Goal: Task Accomplishment & Management: Use online tool/utility

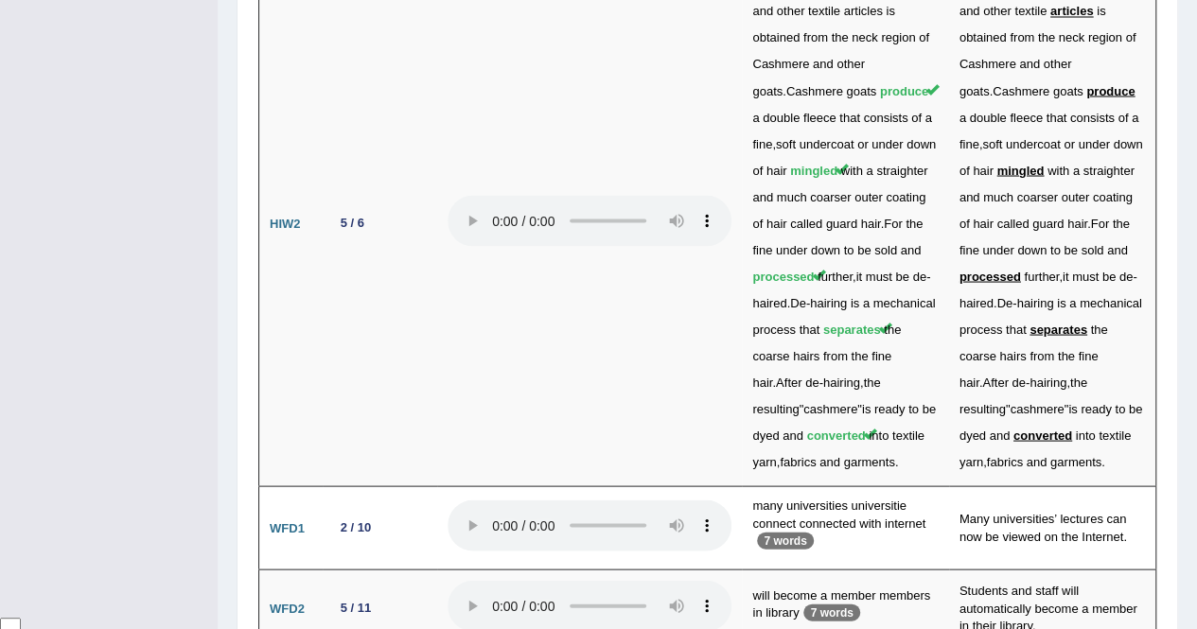
scroll to position [4392, 0]
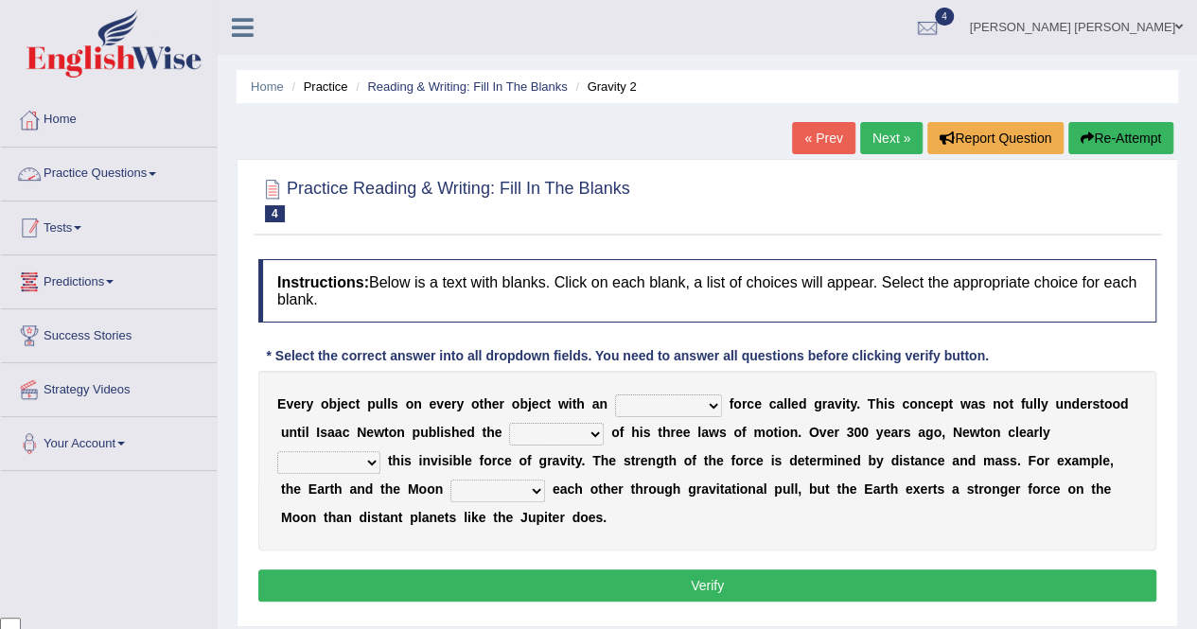
scroll to position [4392, 0]
click at [68, 228] on link "Tests" at bounding box center [109, 225] width 216 height 47
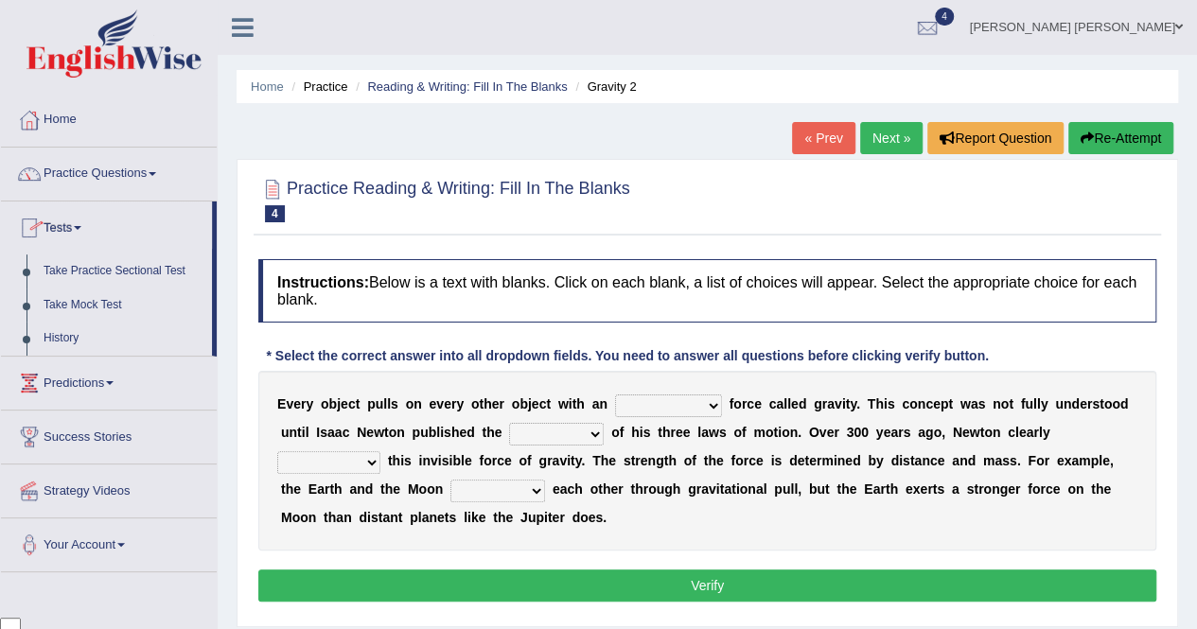
click at [79, 302] on link "Take Mock Test" at bounding box center [123, 306] width 177 height 34
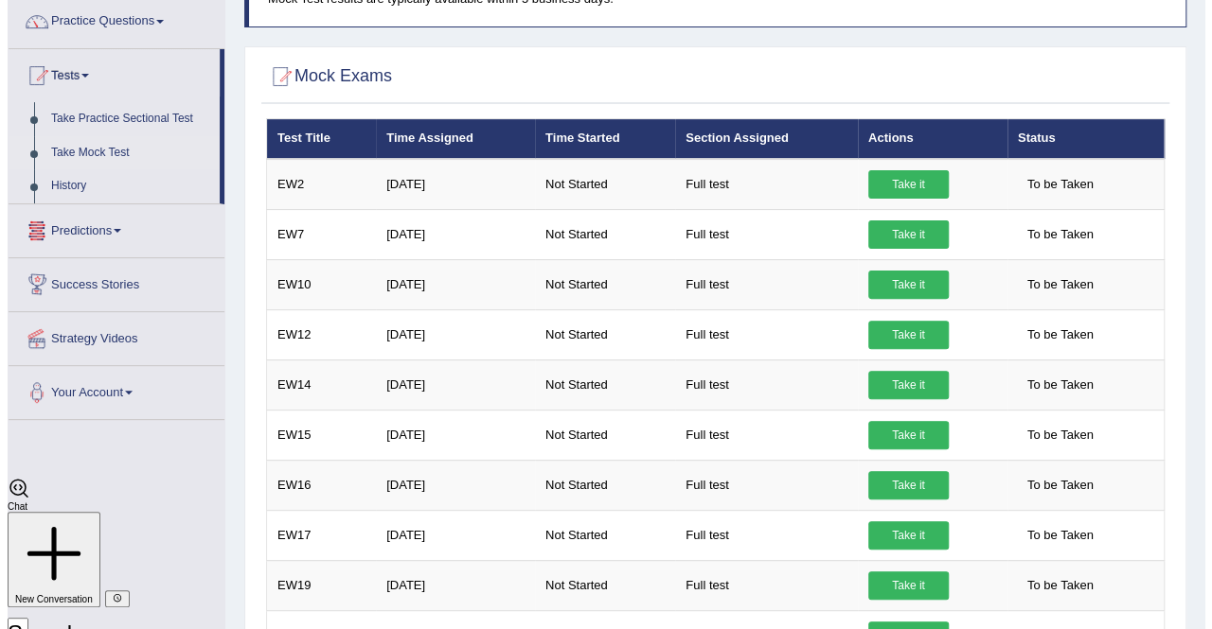
scroll to position [95, 0]
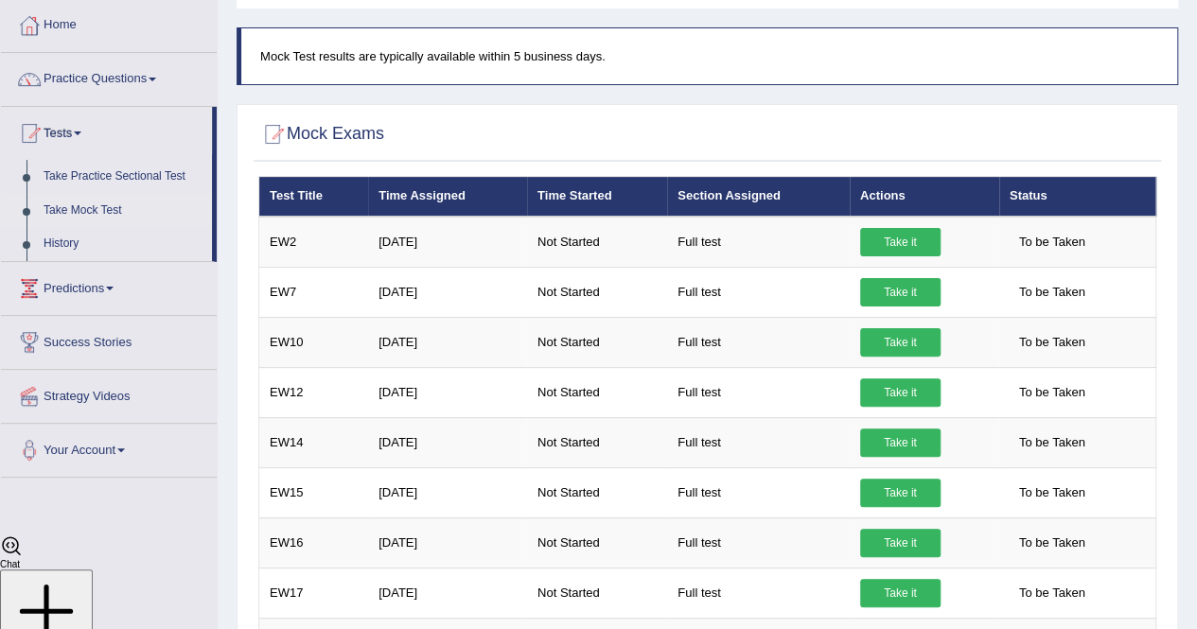
click at [911, 484] on link "Take it" at bounding box center [900, 493] width 80 height 28
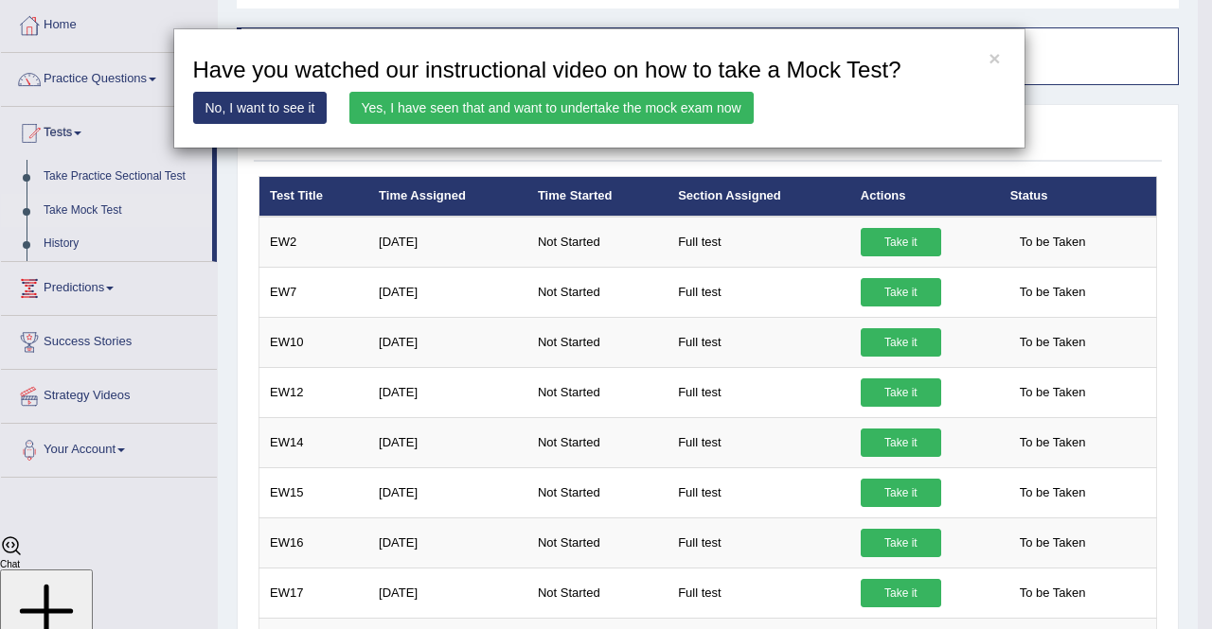
click at [567, 113] on link "Yes, I have seen that and want to undertake the mock exam now" at bounding box center [551, 108] width 404 height 32
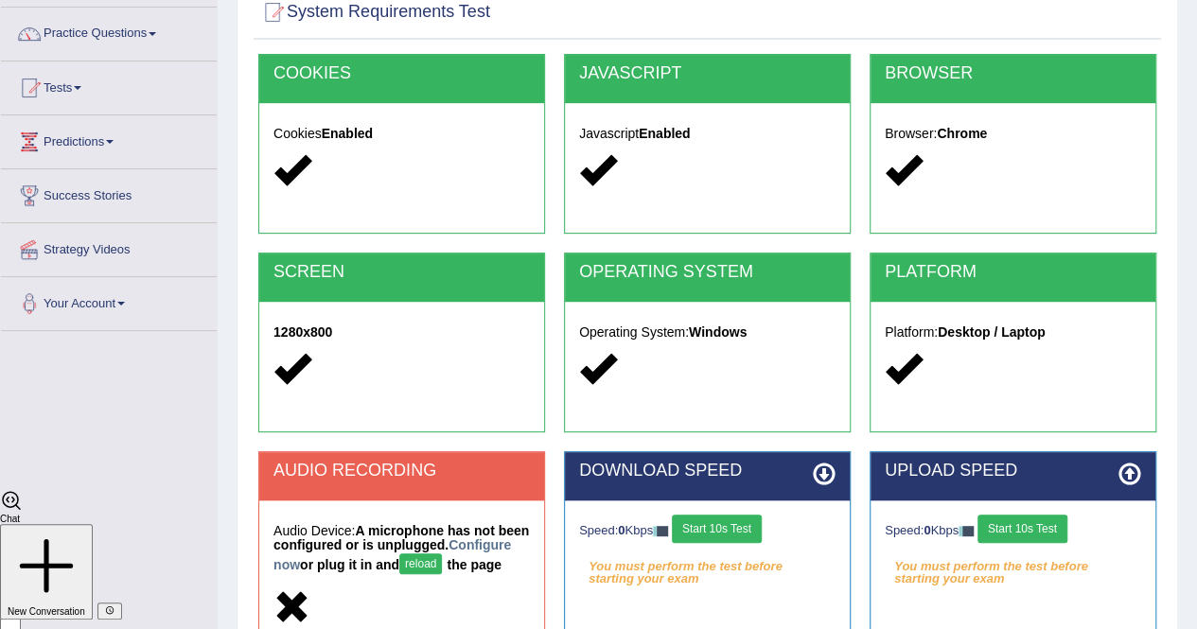
scroll to position [363, 0]
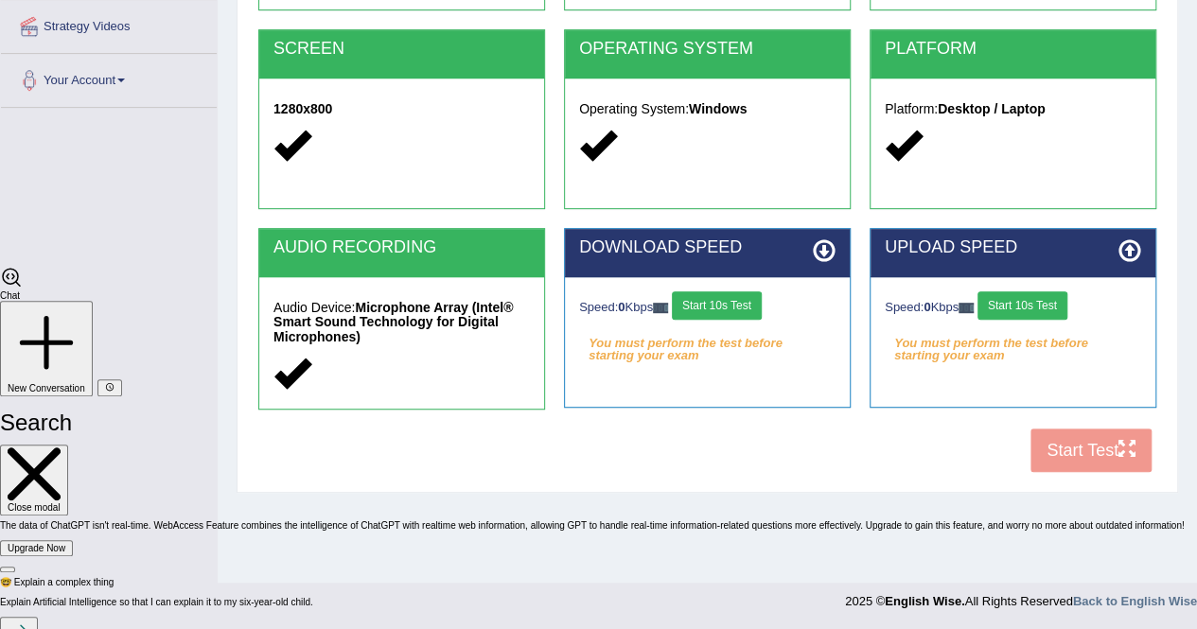
click at [723, 302] on button "Start 10s Test" at bounding box center [717, 306] width 90 height 28
click at [1029, 302] on button "Start 10s Test" at bounding box center [1023, 306] width 90 height 28
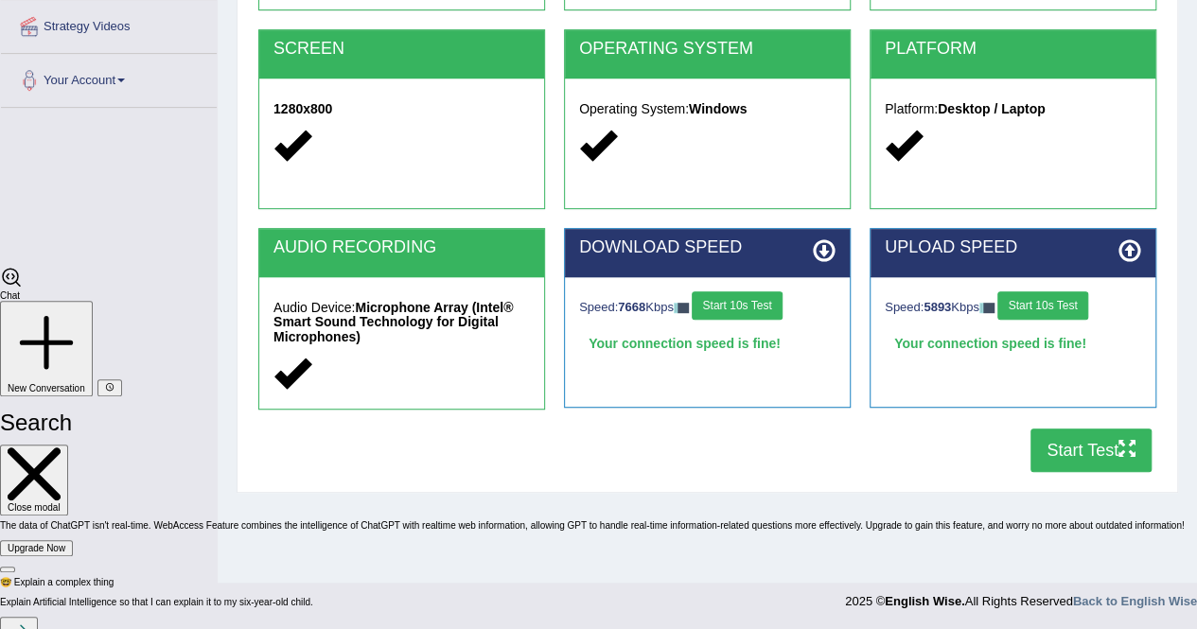
click at [1083, 453] on button "Start Test" at bounding box center [1091, 451] width 121 height 44
